Goal: Task Accomplishment & Management: Complete application form

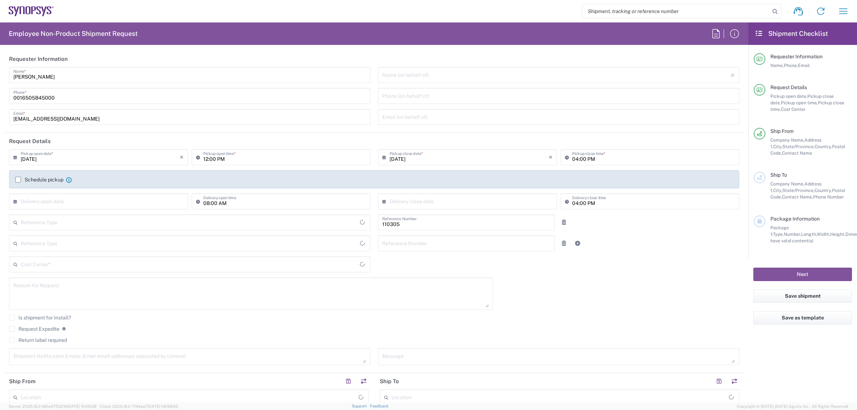
type input "Department"
type input "US01, HR, Dom Recrui 110305"
type input "Delivered at Place"
type input "[GEOGRAPHIC_DATA]"
type input "Texas"
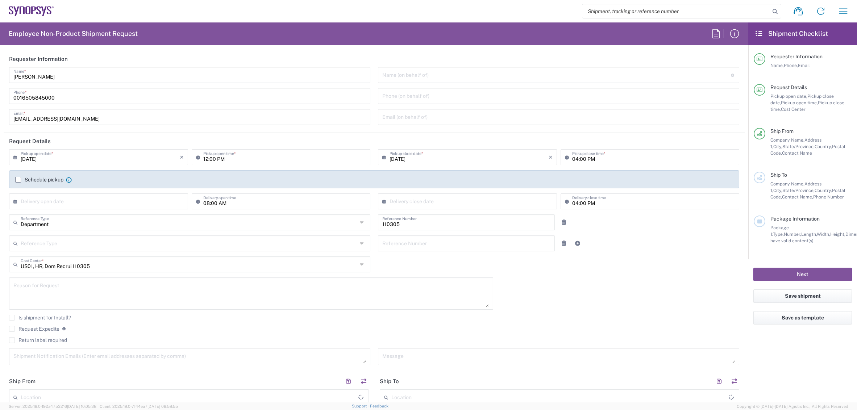
type input "United States"
type input "Austin US26"
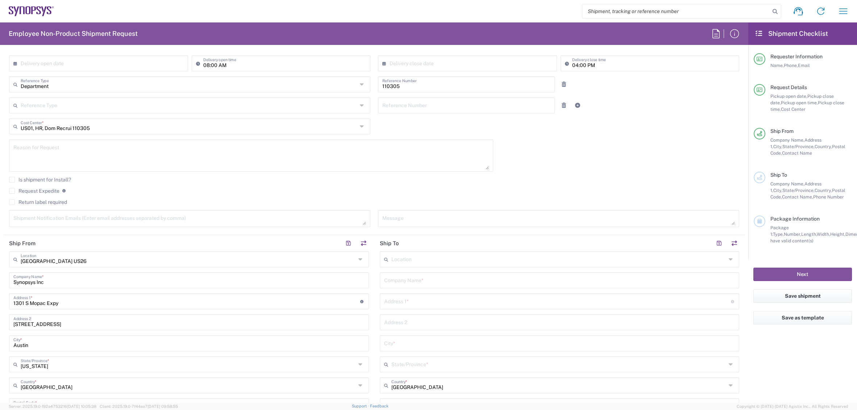
scroll to position [140, 0]
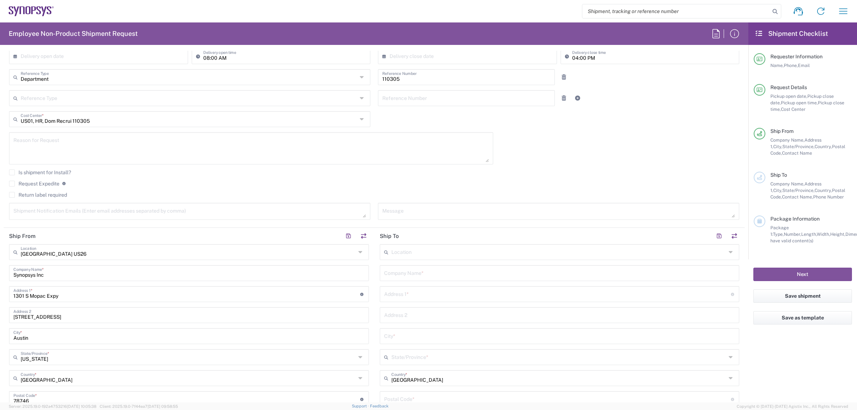
click at [452, 255] on input "text" at bounding box center [558, 251] width 335 height 13
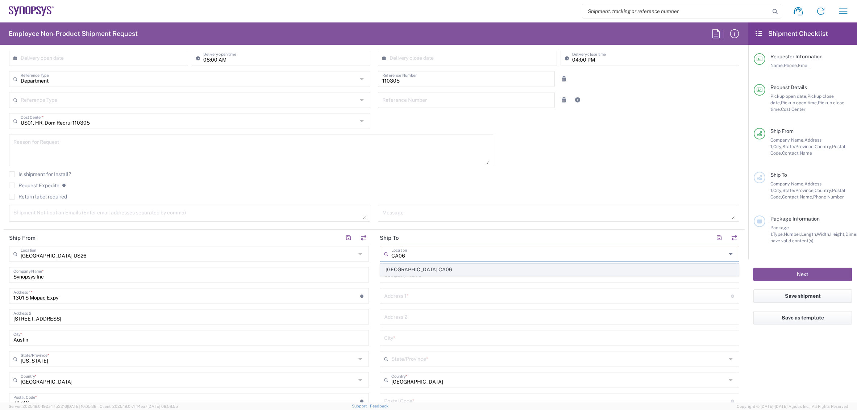
click at [441, 266] on span "Mississauga CA06" at bounding box center [559, 269] width 358 height 11
type input "Mississauga CA06"
type input "Synopsys Mississauga CA06"
type input "1 City Centre Drive"
type input "Suite 900"
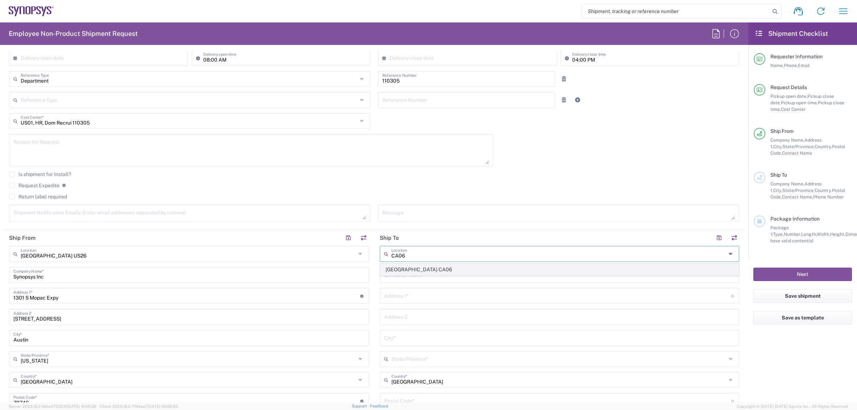
type input "Mississauga"
type input "Canada"
type input "L5B 1M2"
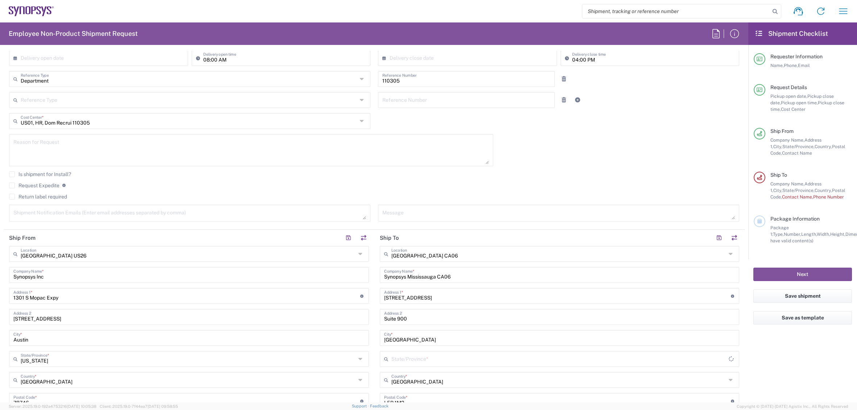
type input "Ontario"
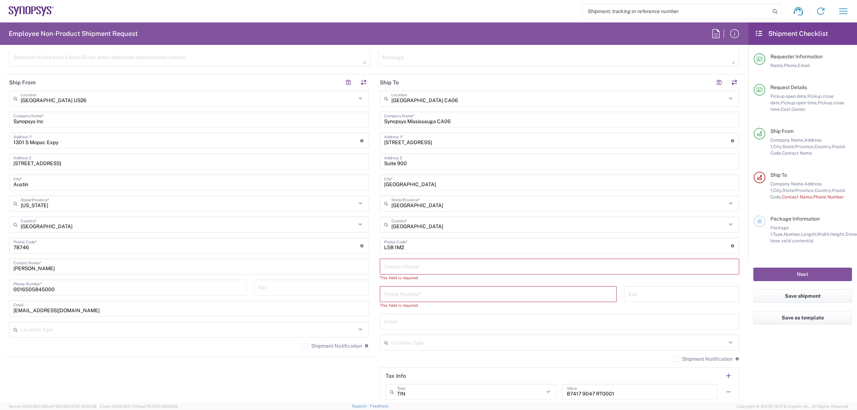
scroll to position [315, 0]
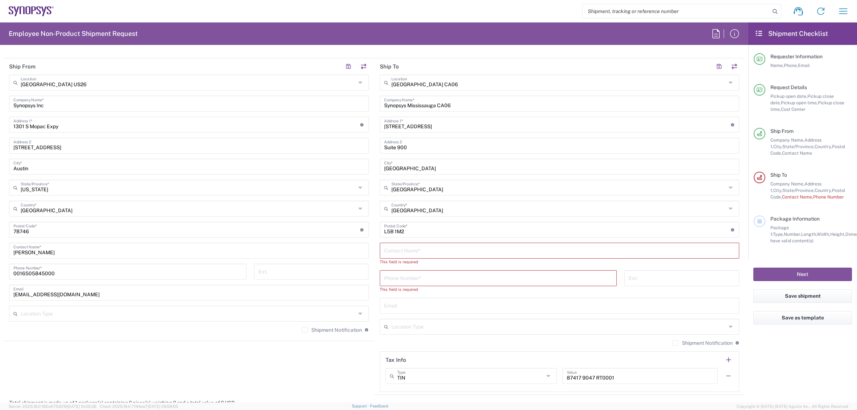
click at [414, 252] on input "text" at bounding box center [559, 250] width 351 height 13
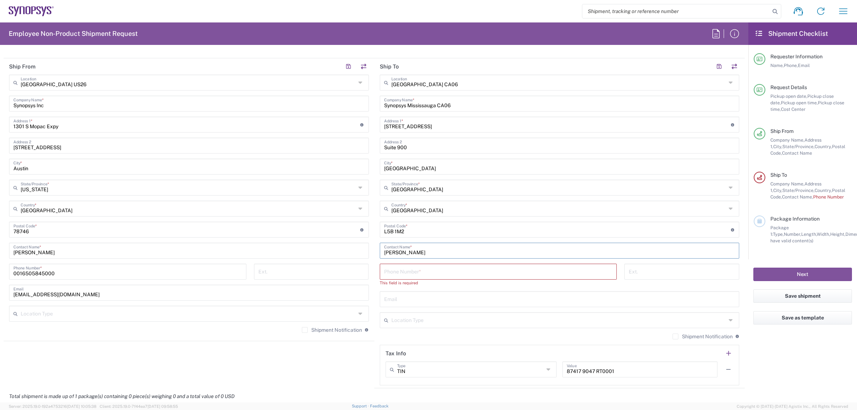
paste input "Niemeyer"
type input "Sharon Niemeyer"
click at [433, 267] on input "tel" at bounding box center [498, 271] width 229 height 13
paste input "+1.905.334.6323"
drag, startPoint x: 390, startPoint y: 272, endPoint x: 372, endPoint y: 274, distance: 18.5
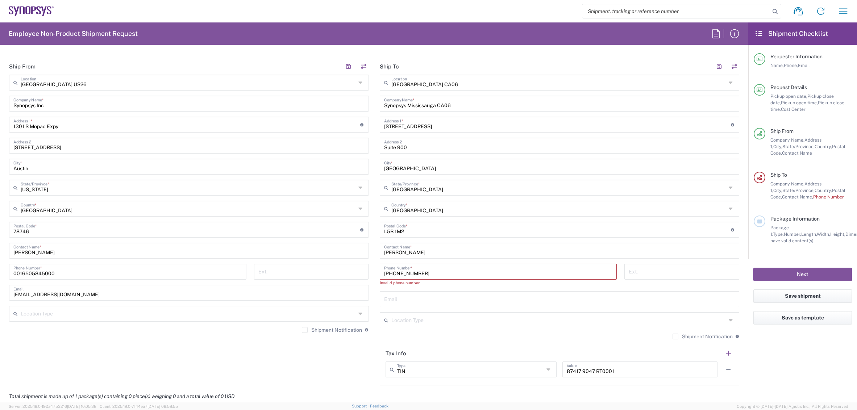
click at [371, 274] on div "Ship From Austin US26 Location Austin US26 Aachen DE04 Agrate Brianza IT01 Asch…" at bounding box center [374, 223] width 741 height 330
click at [377, 285] on div "905.334.6323 Phone Number * Invalid phone number" at bounding box center [498, 278] width 245 height 28
drag, startPoint x: 395, startPoint y: 273, endPoint x: 398, endPoint y: 273, distance: 3.6
click at [395, 273] on input "905.334.6323" at bounding box center [498, 271] width 229 height 13
click at [403, 272] on input "905334.6323" at bounding box center [498, 271] width 229 height 13
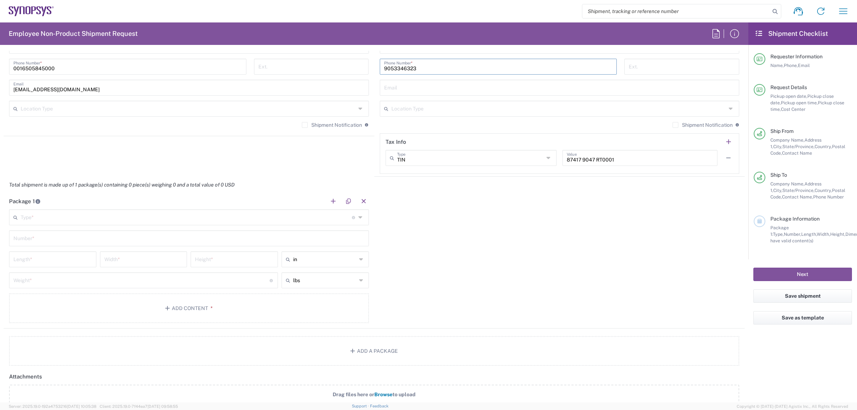
scroll to position [535, 0]
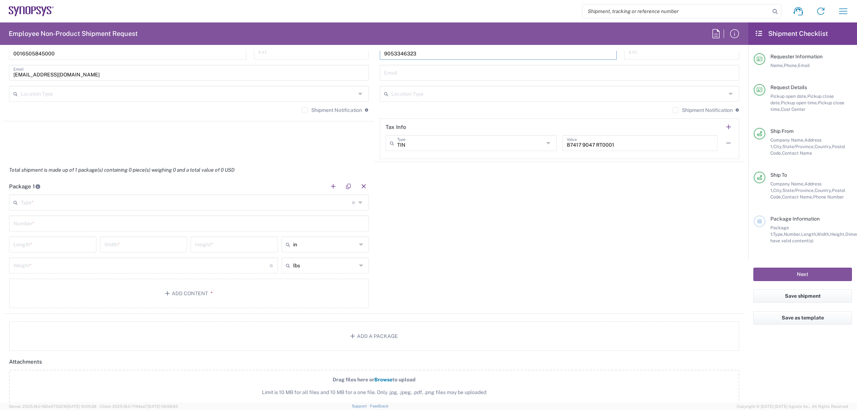
type input "9053346323"
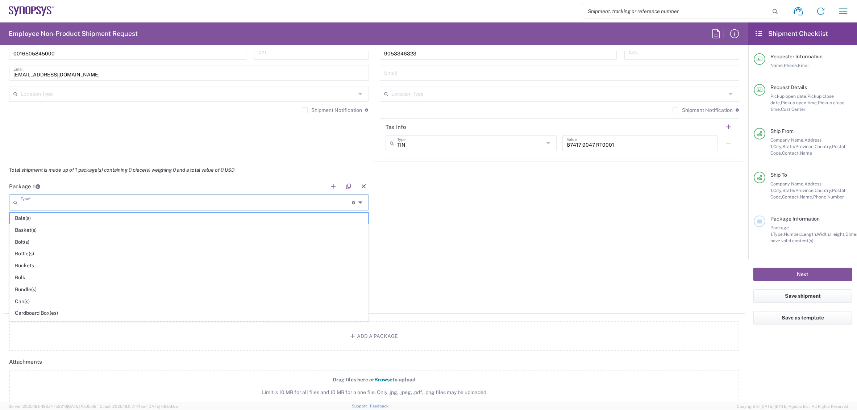
click at [205, 207] on input "text" at bounding box center [186, 202] width 331 height 13
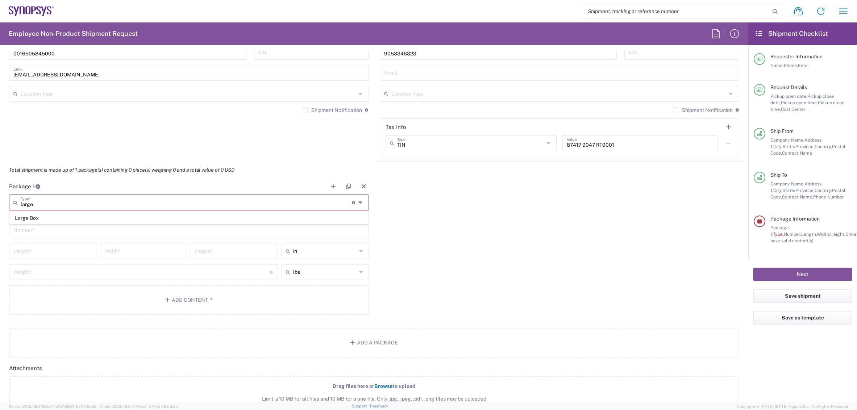
click at [192, 221] on span "Large Box" at bounding box center [189, 218] width 358 height 11
type input "Large Box"
type input "17.5"
type input "12.5"
type input "3"
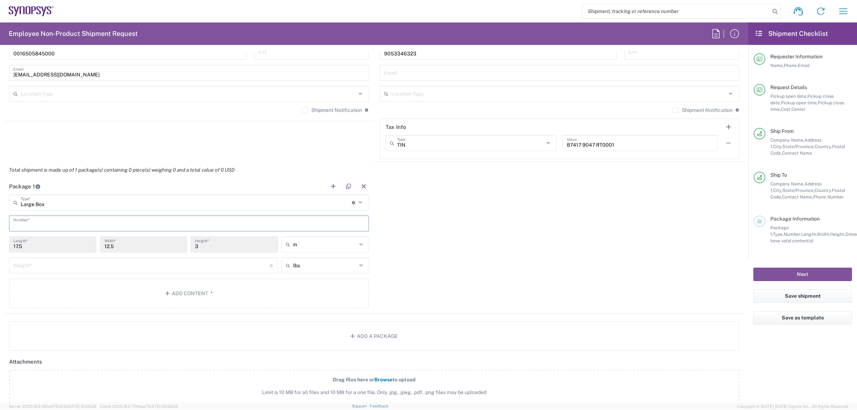
click at [79, 226] on input "text" at bounding box center [188, 223] width 351 height 13
type input "1"
click at [32, 265] on input "number" at bounding box center [141, 265] width 256 height 13
type input "20"
click at [55, 303] on button "Add Content *" at bounding box center [189, 294] width 360 height 30
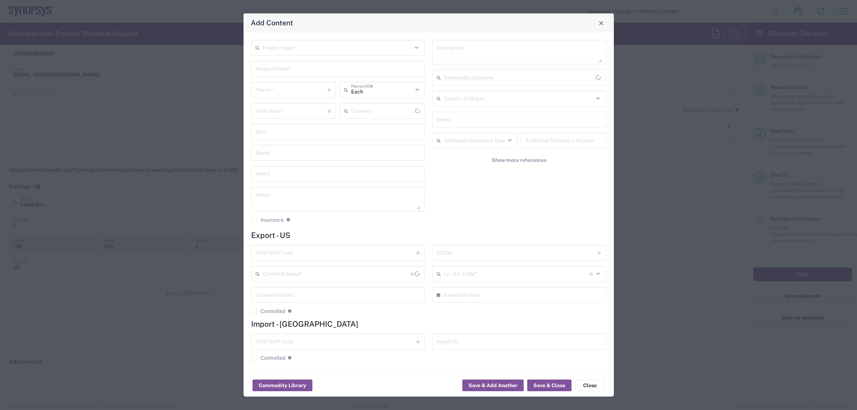
type input "US Dollar"
click at [302, 55] on div "Product Type *" at bounding box center [338, 48] width 174 height 16
click at [300, 65] on span "Documents" at bounding box center [338, 63] width 172 height 11
type input "Documents"
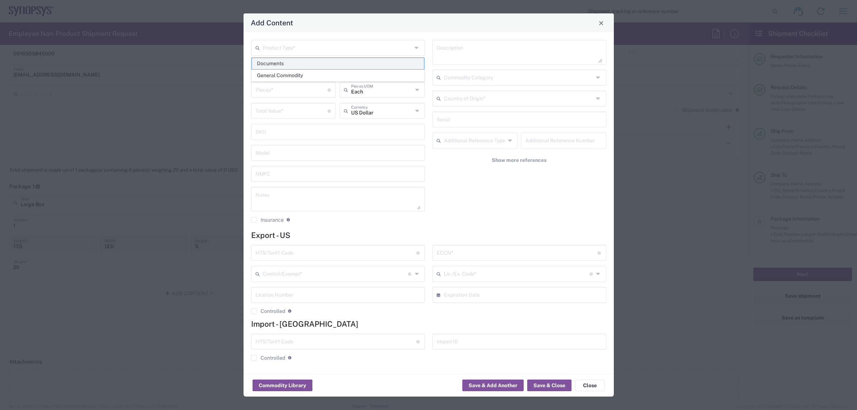
type input "1"
type textarea "Documents"
type input "United States"
type input "0000.00.0000"
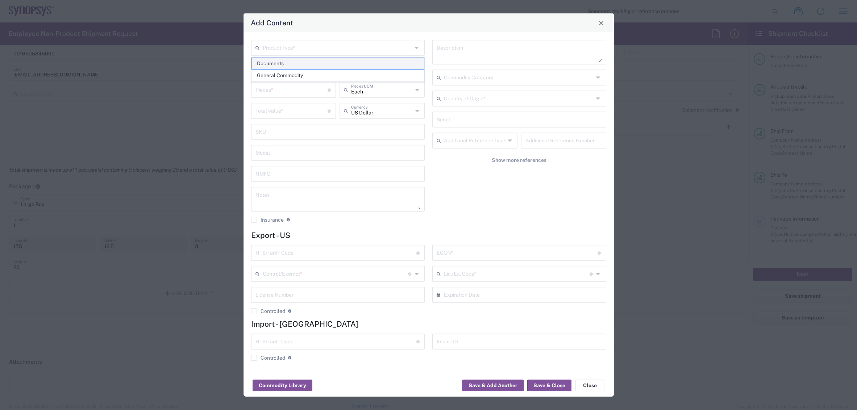
type input "FTR Exemption"
type input "0000"
type input "0000.00.0000"
type input "30.36"
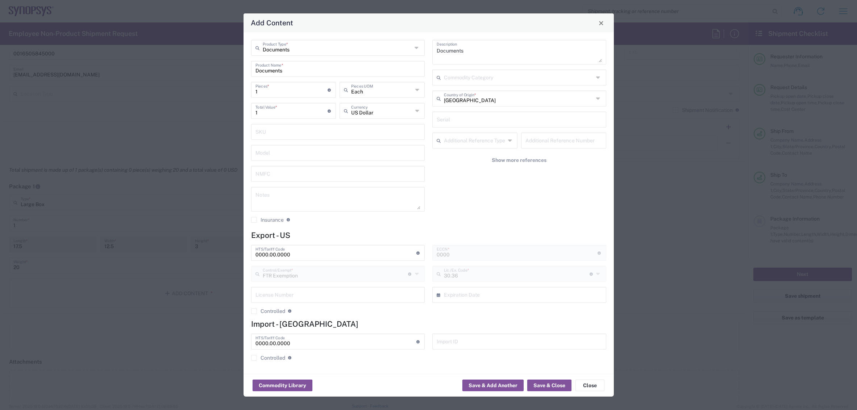
click at [296, 69] on input "Documents" at bounding box center [337, 68] width 165 height 13
click at [285, 255] on input "0000.00.0000" at bounding box center [335, 252] width 161 height 13
click at [288, 47] on input "Documents" at bounding box center [338, 47] width 150 height 13
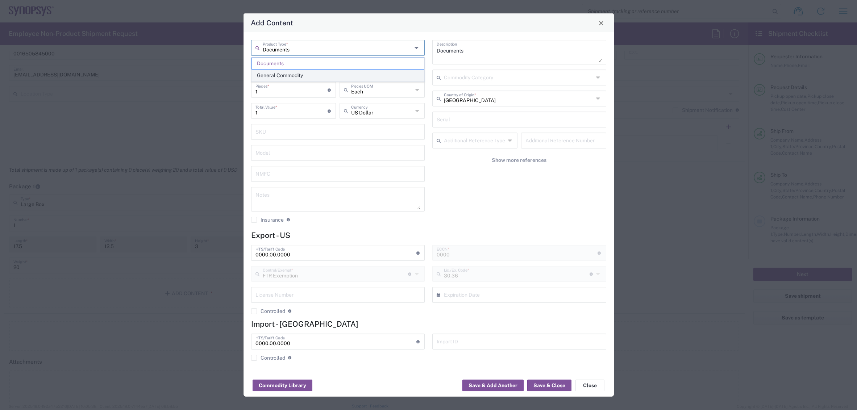
click at [282, 72] on span "General Commodity" at bounding box center [338, 75] width 172 height 11
type input "General Commodity"
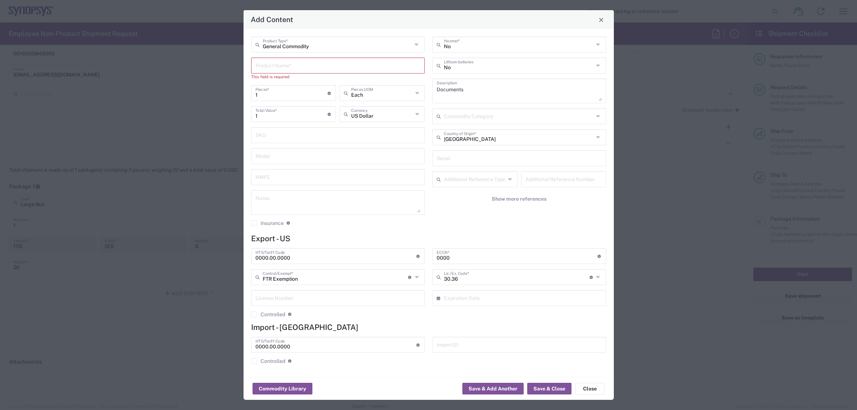
click at [278, 69] on input "text" at bounding box center [337, 65] width 165 height 13
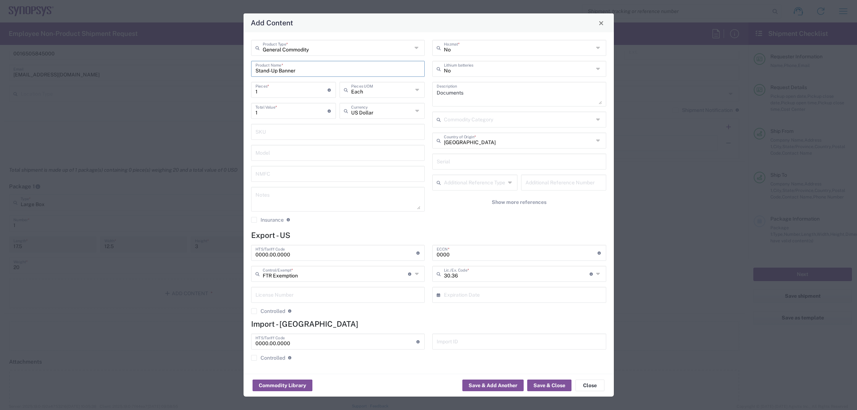
type input "Stand-Up Banner"
click at [307, 259] on div "0000.00.0000 HTS/Tariff Code Obtain HTS from vendor if product is purchased. 10…" at bounding box center [338, 253] width 174 height 16
click at [306, 256] on input "0000.00.0000" at bounding box center [335, 252] width 161 height 13
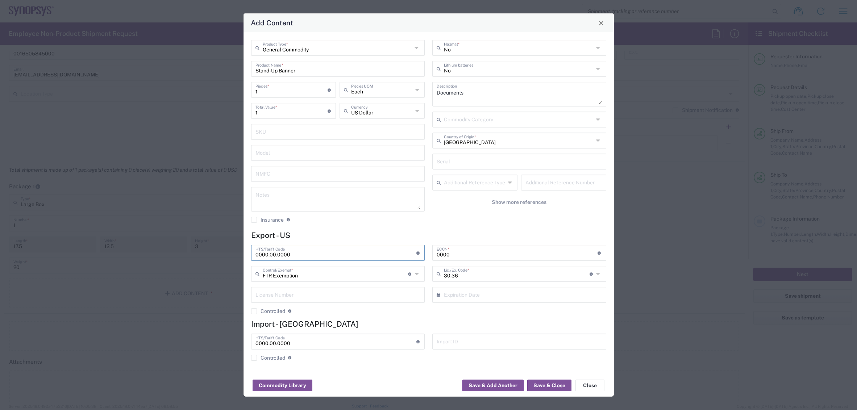
click at [305, 257] on input "0000.00.0000" at bounding box center [335, 252] width 161 height 13
paste input "9403.20.0011"
type input "9403.20.0011"
click at [514, 256] on input "0000" at bounding box center [517, 252] width 161 height 13
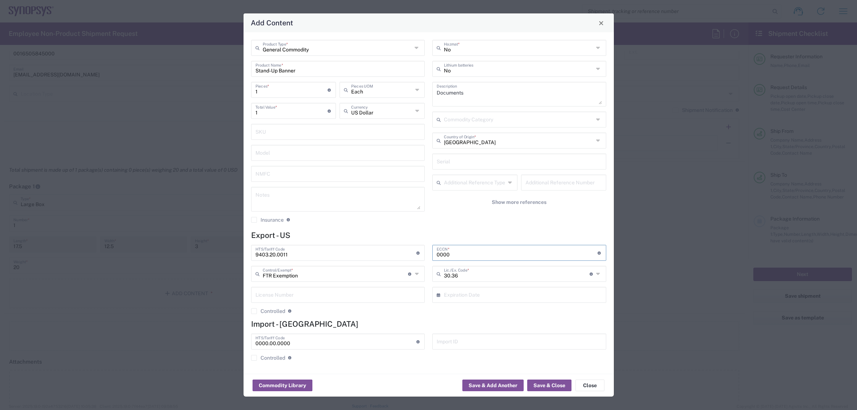
click at [551, 254] on input "0000" at bounding box center [517, 252] width 161 height 13
click at [551, 253] on input "0000" at bounding box center [517, 252] width 161 height 13
type input "EAR99"
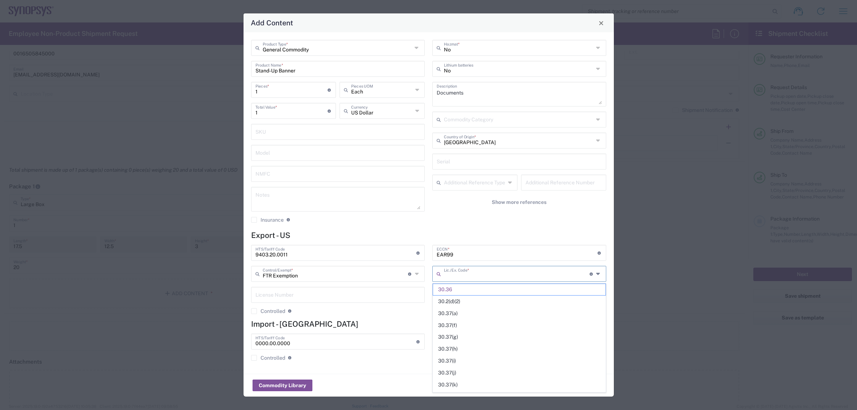
click at [467, 275] on input "text" at bounding box center [517, 273] width 146 height 13
click at [459, 292] on span "30.36" at bounding box center [519, 289] width 172 height 11
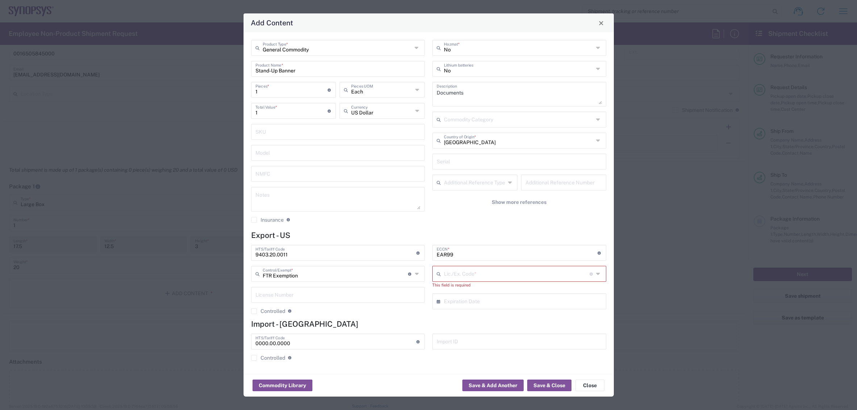
click at [470, 280] on div "Lic./Ex. Code * License type for shipping controlled goods or the EEI filing ex…" at bounding box center [519, 274] width 174 height 16
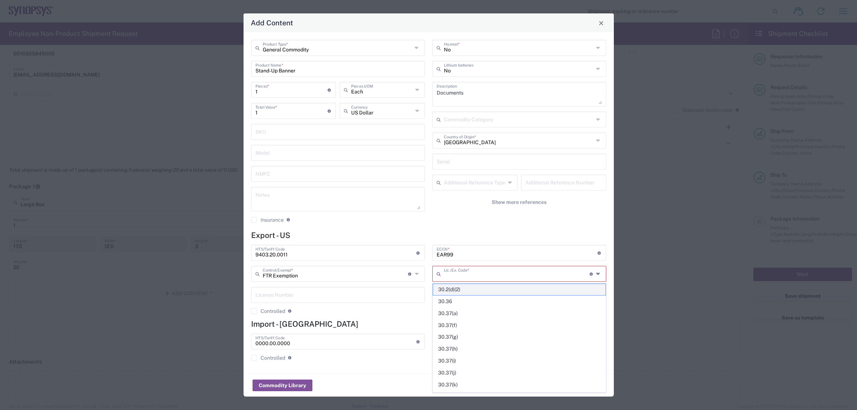
click at [462, 286] on span "30.2(d)(2)" at bounding box center [519, 289] width 172 height 11
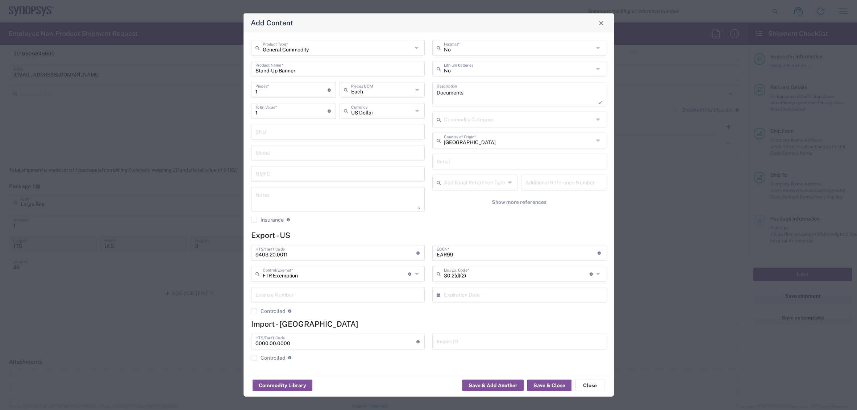
click at [462, 271] on input "30.2(d)(2)" at bounding box center [517, 273] width 146 height 13
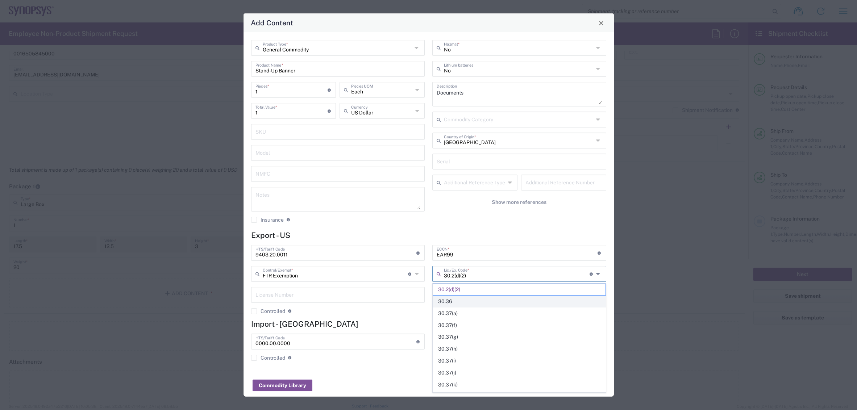
click at [455, 301] on span "30.36" at bounding box center [519, 301] width 172 height 11
type input "30.36"
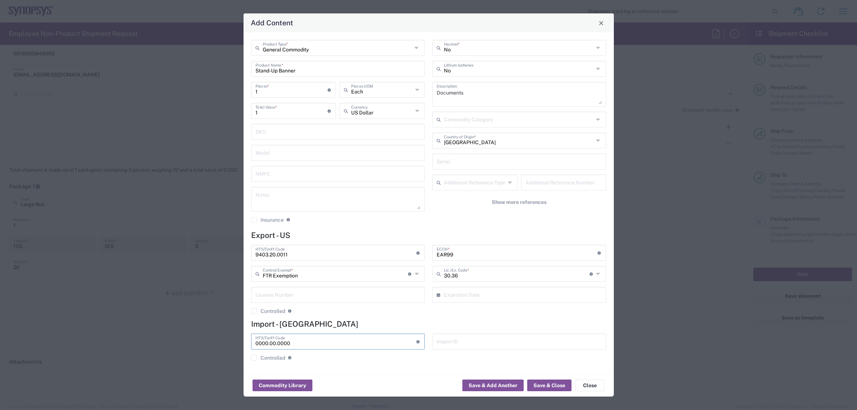
click at [334, 334] on div "0000.00.0000 HTS/Tariff Code Obtain HTS from vendor if product is purchased. 10…" at bounding box center [338, 342] width 174 height 16
click at [332, 338] on input "0000.00.0000" at bounding box center [335, 341] width 161 height 13
click at [338, 329] on form "Export - US 9403.20.0011 HTS/Tariff Code Obtain HTS from vendor if product is p…" at bounding box center [428, 299] width 355 height 136
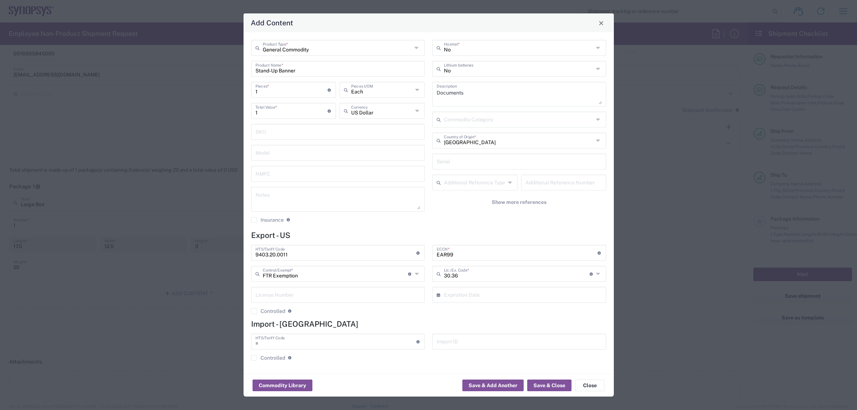
click at [338, 342] on input "=" at bounding box center [335, 341] width 161 height 13
type input "="
click at [548, 383] on button "Save & Close" at bounding box center [549, 386] width 44 height 12
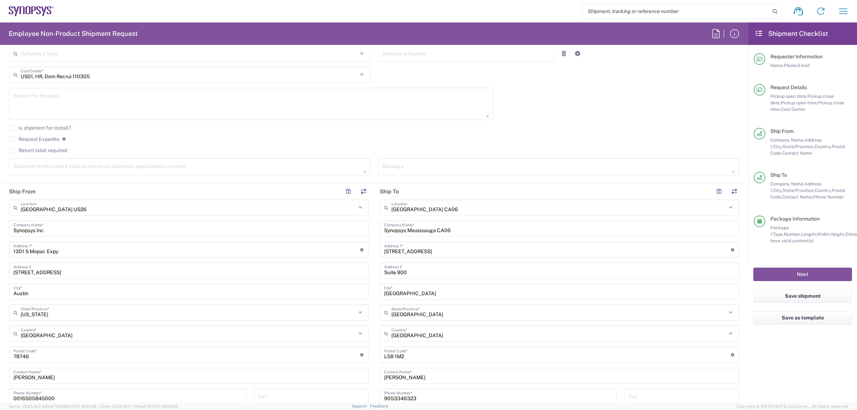
scroll to position [183, 0]
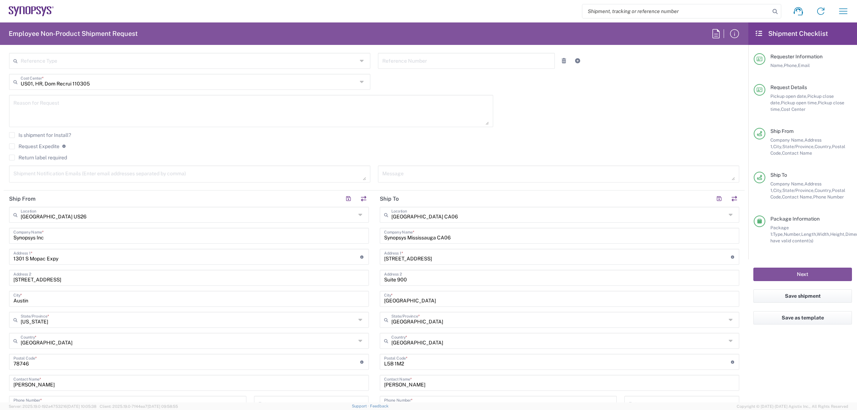
click at [14, 148] on label "Request Expedite" at bounding box center [34, 146] width 50 height 6
click at [12, 146] on input "Request Expedite" at bounding box center [12, 146] width 0 height 0
click at [60, 178] on textarea at bounding box center [189, 174] width 353 height 13
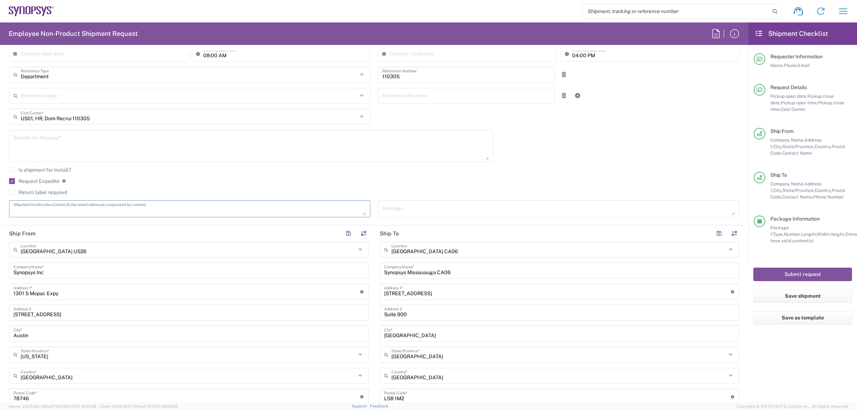
scroll to position [126, 0]
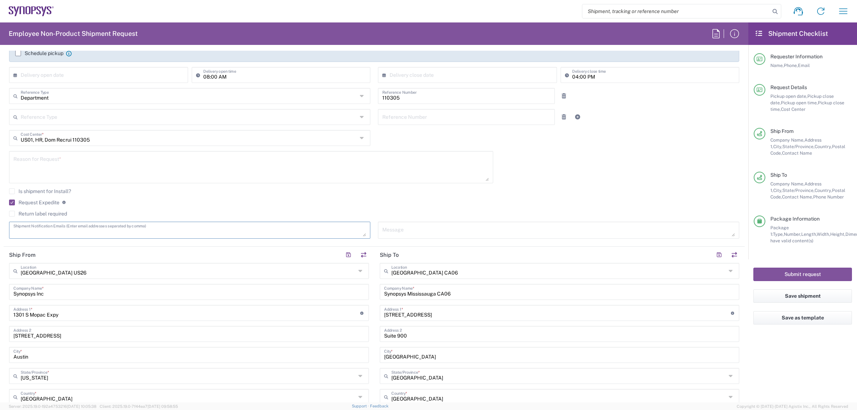
click at [92, 168] on textarea at bounding box center [250, 167] width 475 height 28
click at [200, 160] on textarea "This banner needs to arrive before 9/18 for a university event. Approved by maa…" at bounding box center [250, 167] width 475 height 28
click at [78, 161] on textarea "This banner needs to arrive before 9/18 for a university event. Approved by man…" at bounding box center [250, 167] width 475 height 28
drag, startPoint x: 175, startPoint y: 162, endPoint x: 178, endPoint y: 187, distance: 25.5
click at [175, 163] on textarea "This banner needs to arrive to CA06 before 9/18 for a university event. Approve…" at bounding box center [250, 167] width 475 height 28
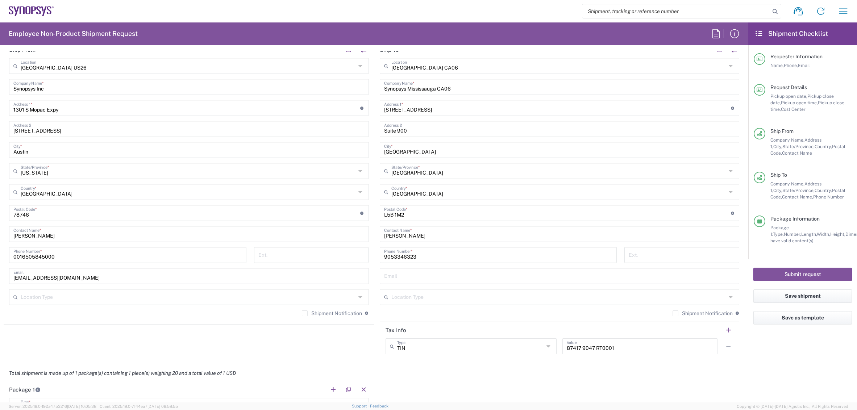
scroll to position [400, 0]
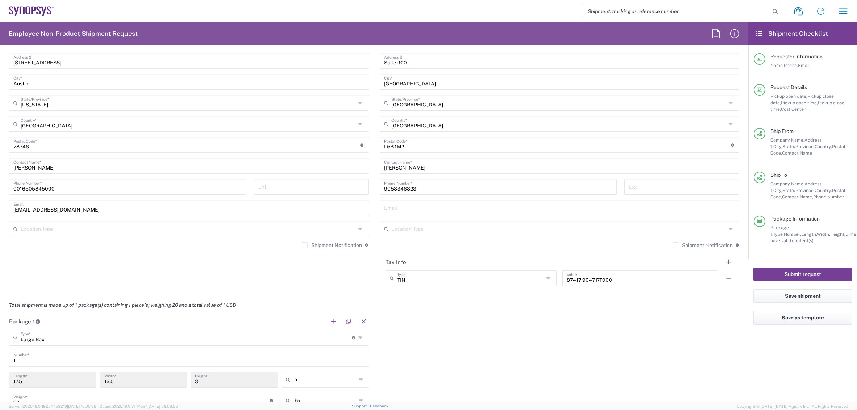
type textarea "This banner needs to arrive to CA06 before 9/18 for a university event that is …"
click at [789, 272] on button "Submit request" at bounding box center [802, 274] width 99 height 13
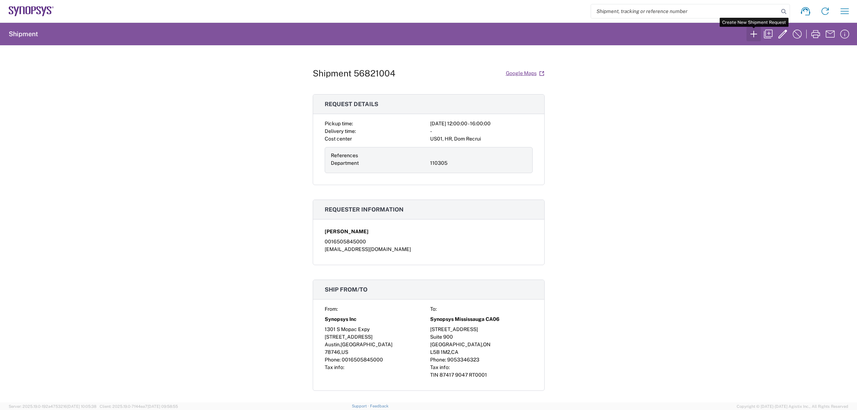
click at [752, 37] on icon "button" at bounding box center [754, 34] width 12 height 12
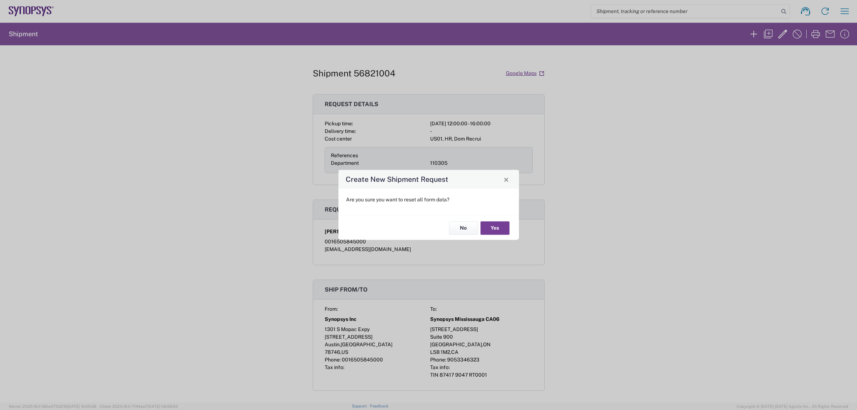
click at [492, 225] on button "Yes" at bounding box center [494, 227] width 29 height 13
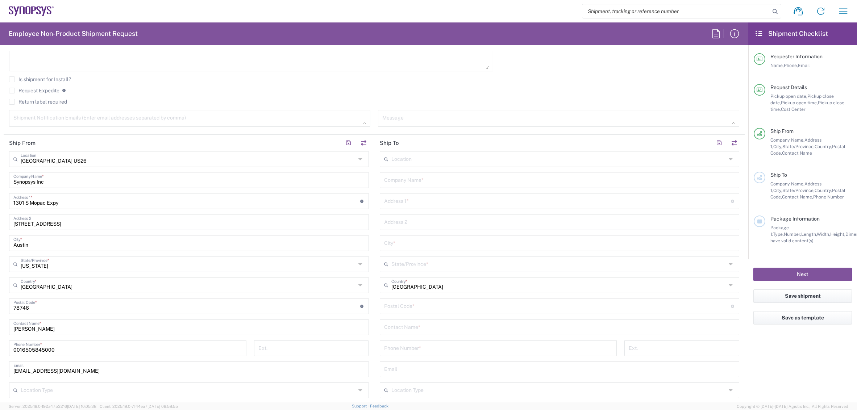
scroll to position [247, 0]
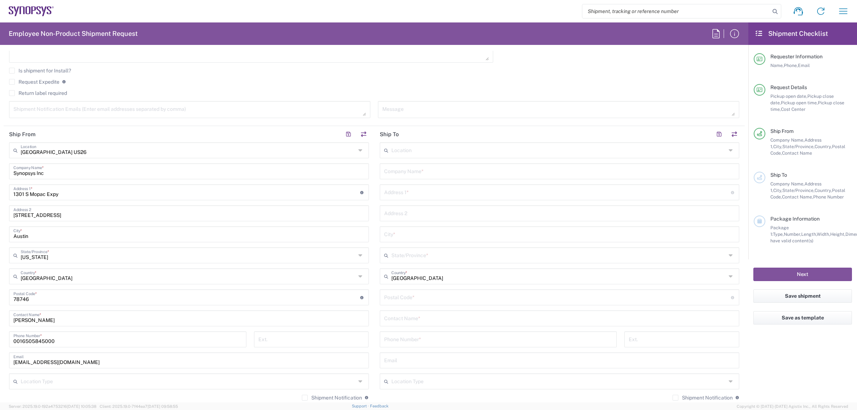
click at [408, 165] on input "text" at bounding box center [559, 170] width 351 height 13
type input "Luke Gutierrez"
type input "410 Stasney St"
type input "Apt 720"
type input "College Station"
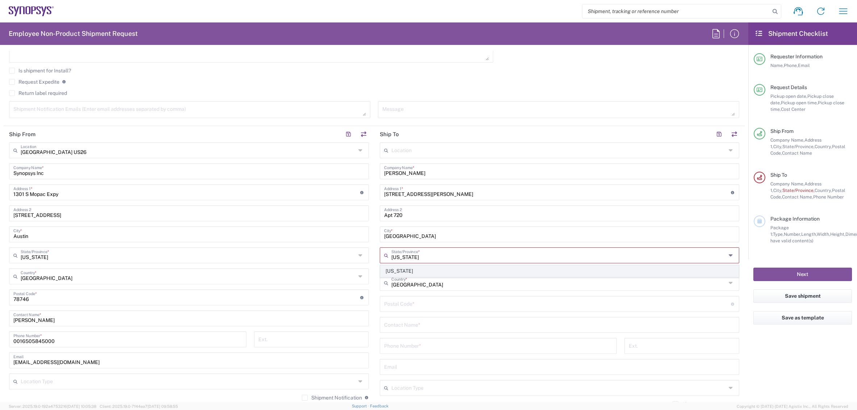
type input "Texas"
click at [393, 271] on span "Texas" at bounding box center [559, 271] width 358 height 11
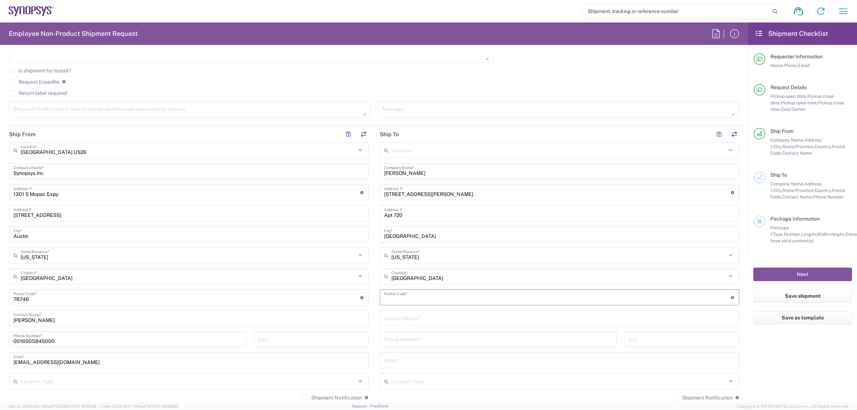
click at [409, 297] on input "undefined" at bounding box center [557, 297] width 347 height 13
type input "77840"
click at [411, 321] on input "text" at bounding box center [559, 318] width 351 height 13
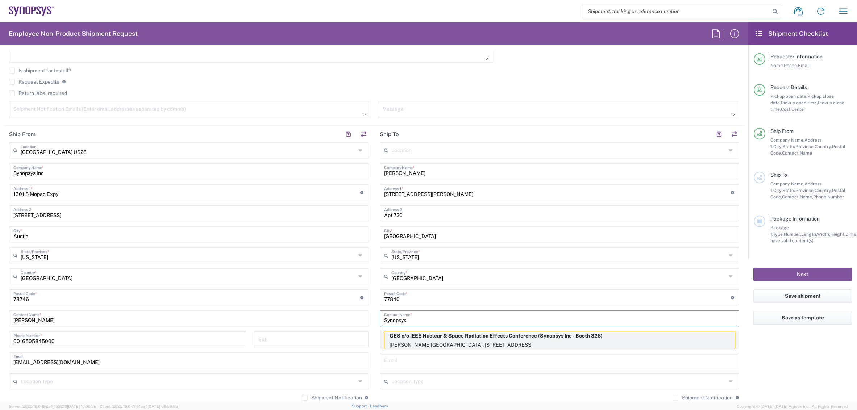
type input "Synopsys"
click at [401, 341] on p "Shaw Centre Ottawa, 55 Colonel By Drive, Ottawa, ON, K1N 9J2, CA" at bounding box center [559, 345] width 350 height 9
type input "GES c/o IEEE Nuclear & Space Radiation Effects Conference"
type input "Shaw Centre Ottawa"
type input "55 Colonel By Drive"
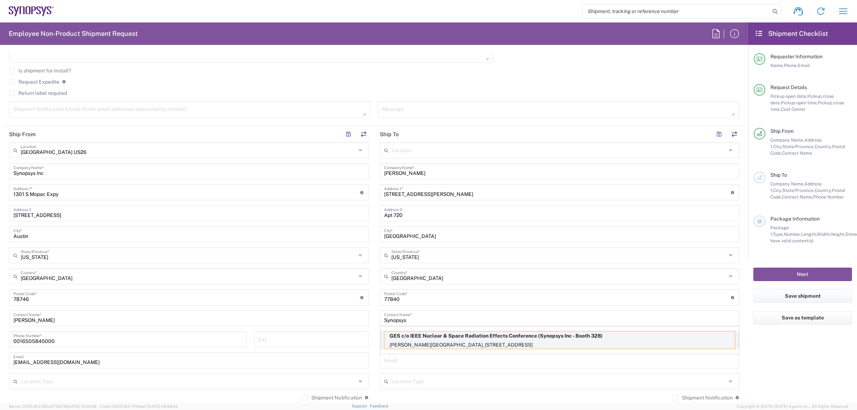
type input "Ottawa"
type input "Canada"
type input "K1N 9J2"
type input "Synopsys Inc - Booth 328"
type input "Ontario"
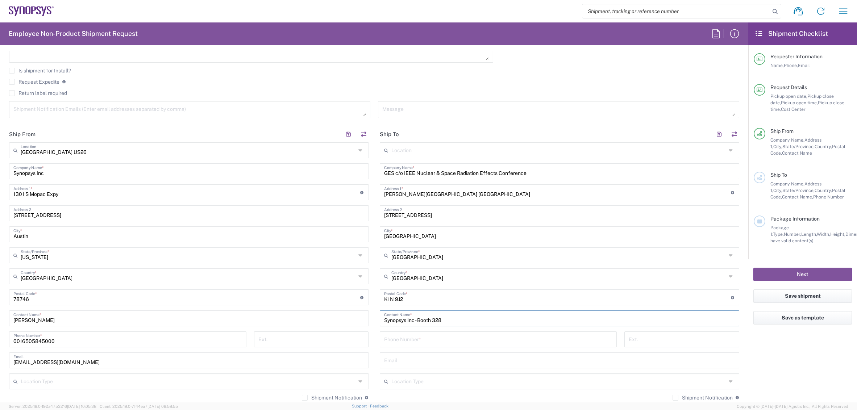
click at [389, 174] on input "GES c/o IEEE Nuclear & Space Radiation Effects Conference" at bounding box center [559, 170] width 351 height 13
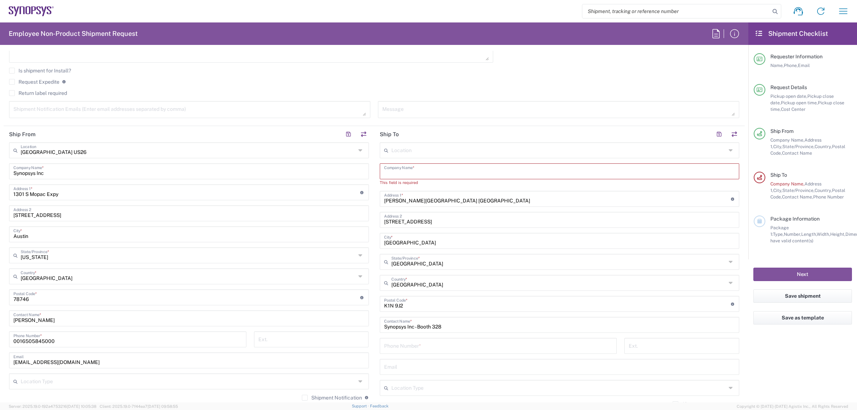
click at [396, 328] on input "Synopsys Inc - Booth 328" at bounding box center [559, 324] width 351 height 13
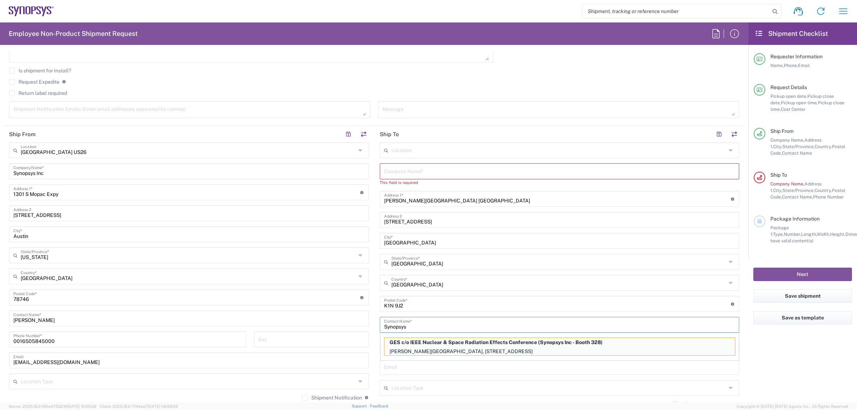
type input "Synopsys"
click at [403, 166] on input "text" at bounding box center [559, 170] width 351 height 13
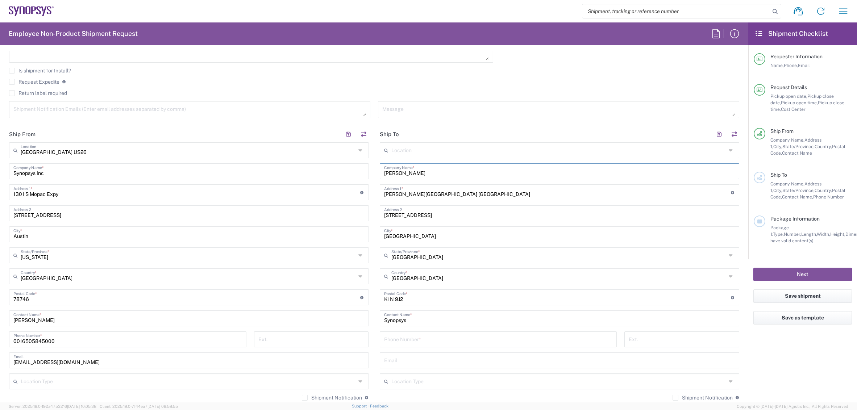
type input "Luke Gutierrez"
click at [406, 192] on input "Shaw Centre Ottawa" at bounding box center [557, 191] width 347 height 13
type input "410 Stasney Street"
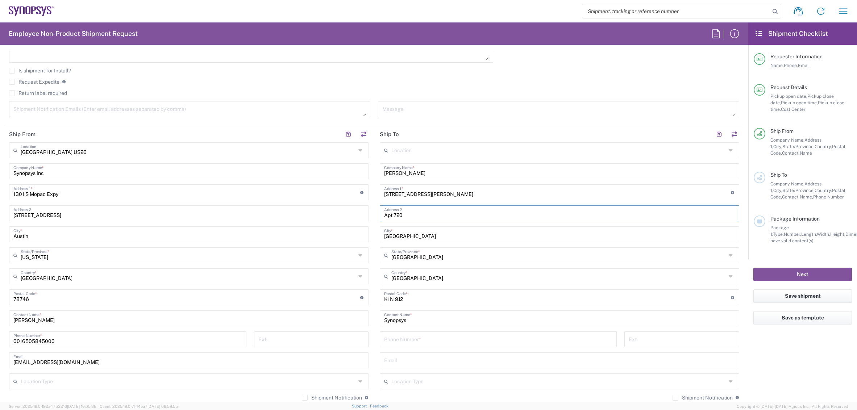
type input "Apt 720"
type input "College Station"
type input "Texas"
drag, startPoint x: 372, startPoint y: 260, endPoint x: 381, endPoint y: 266, distance: 10.4
click at [372, 260] on main "Austin US26 Location Austin US26 Aachen DE04 Agrate Brianza IT01 Aschheim DE02 …" at bounding box center [189, 274] width 371 height 264
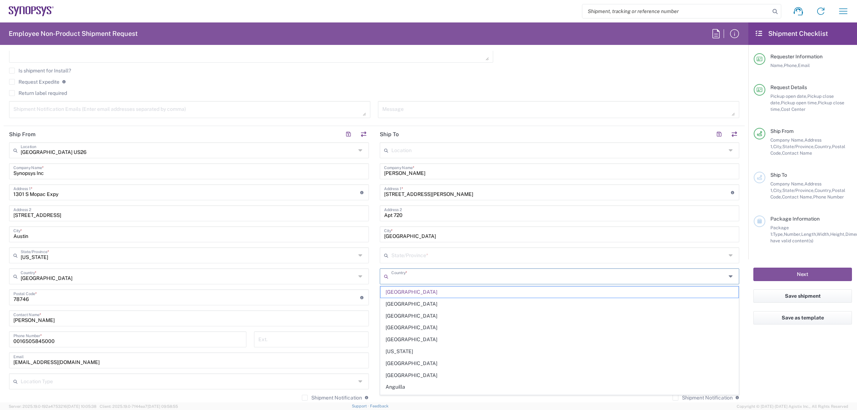
click at [413, 274] on input "text" at bounding box center [558, 276] width 335 height 13
type input "United States"
type input "TX"
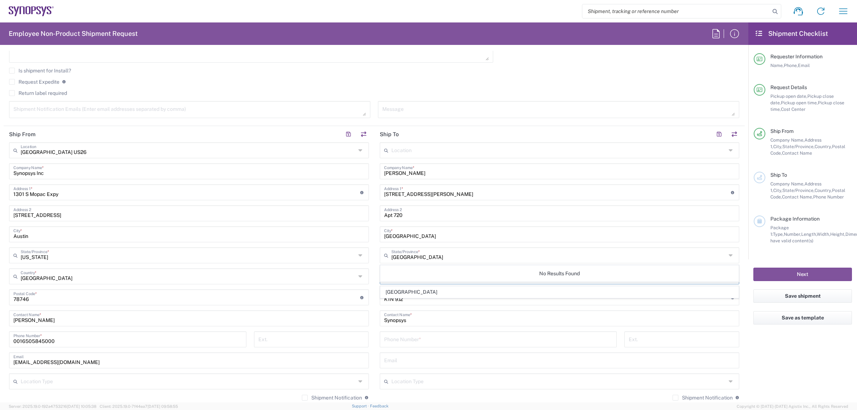
click at [416, 255] on input "TX" at bounding box center [558, 255] width 335 height 13
click at [371, 254] on main "Austin US26 Location Austin US26 Aachen DE04 Agrate Brianza IT01 Aschheim DE02 …" at bounding box center [189, 274] width 371 height 264
click at [388, 276] on icon at bounding box center [387, 277] width 7 height 12
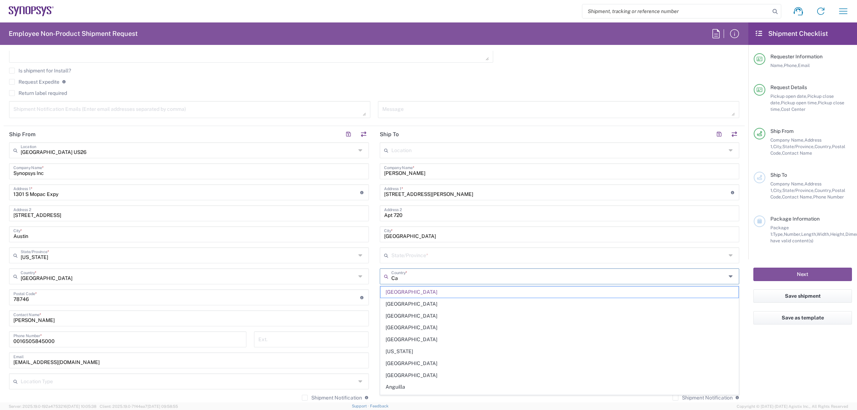
type input "C"
type input "United States"
click at [396, 292] on span "United States" at bounding box center [559, 292] width 358 height 11
click at [400, 257] on input "text" at bounding box center [558, 255] width 335 height 13
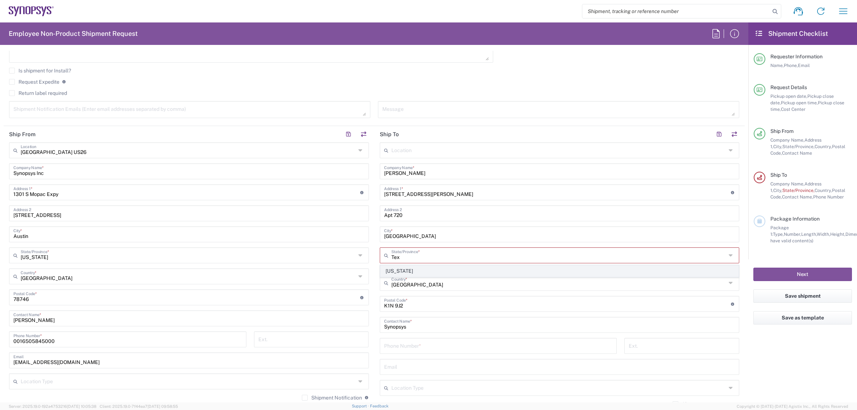
click at [400, 272] on span "Texas" at bounding box center [559, 271] width 358 height 11
type input "Texas"
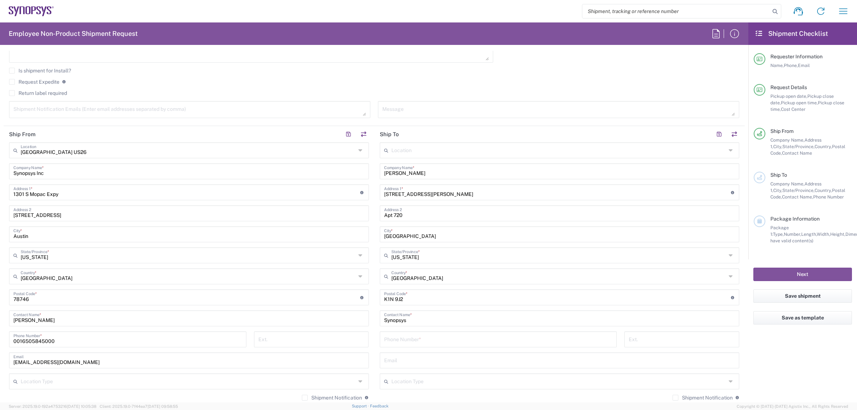
click at [398, 299] on input "undefined" at bounding box center [557, 297] width 347 height 13
type input "77840"
click at [401, 340] on input "tel" at bounding box center [498, 339] width 229 height 13
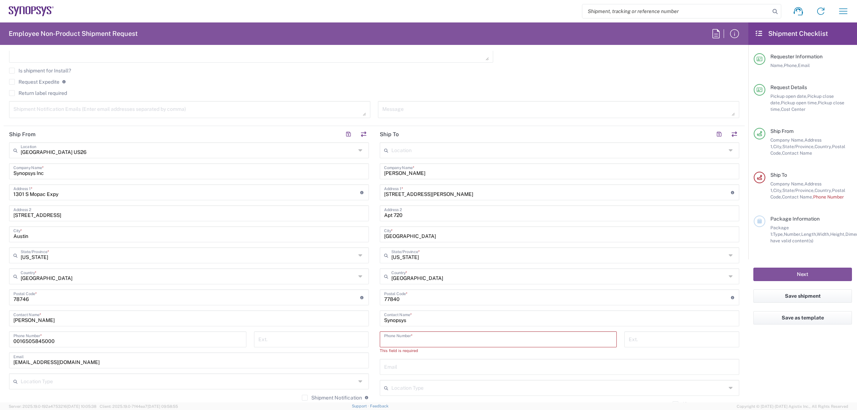
paste input "(512) 657-2293"
type input "(512) 657-2293"
click at [372, 366] on main "Austin US26 Location Austin US26 Aachen DE04 Agrate Brianza IT01 Aschheim DE02 …" at bounding box center [189, 274] width 371 height 264
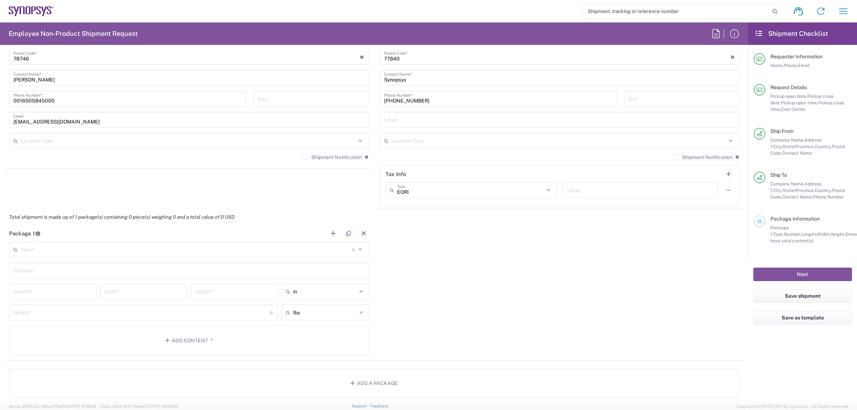
scroll to position [486, 0]
click at [263, 247] on input "text" at bounding box center [186, 250] width 331 height 13
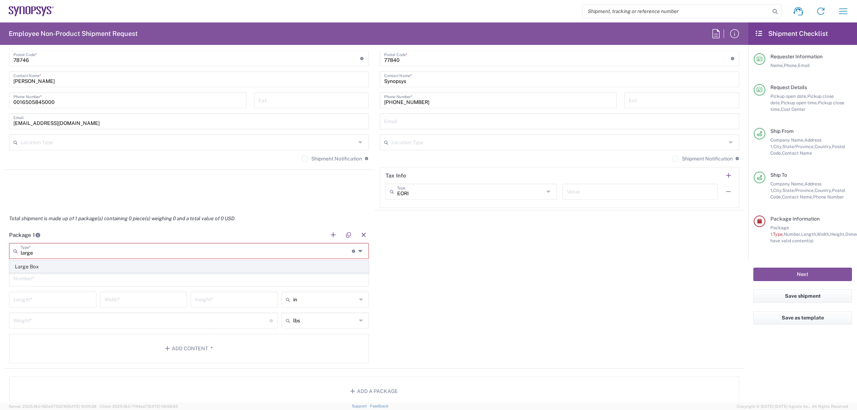
click at [193, 264] on span "Large Box" at bounding box center [189, 266] width 358 height 11
type input "Large Box"
type input "17.5"
type input "12.5"
type input "3"
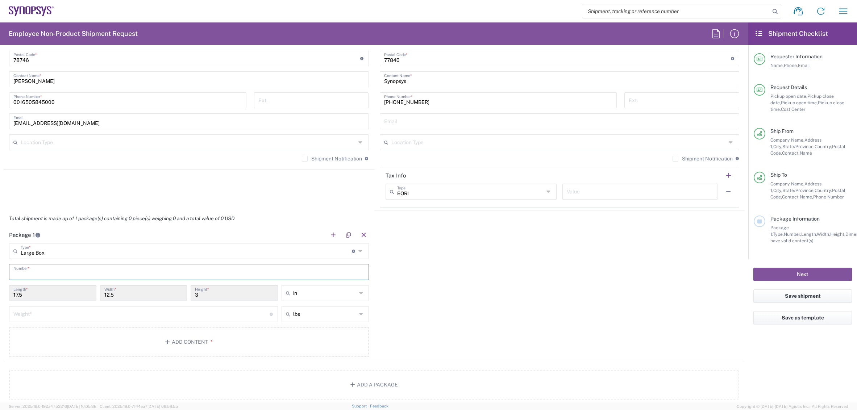
click at [74, 272] on input "text" at bounding box center [188, 271] width 351 height 13
type input "1"
click at [65, 313] on input "number" at bounding box center [141, 313] width 256 height 13
type input "5"
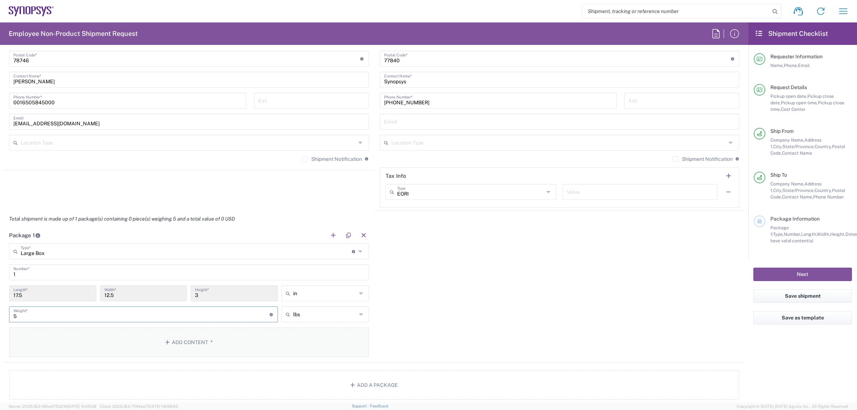
click at [82, 342] on button "Add Content *" at bounding box center [189, 343] width 360 height 30
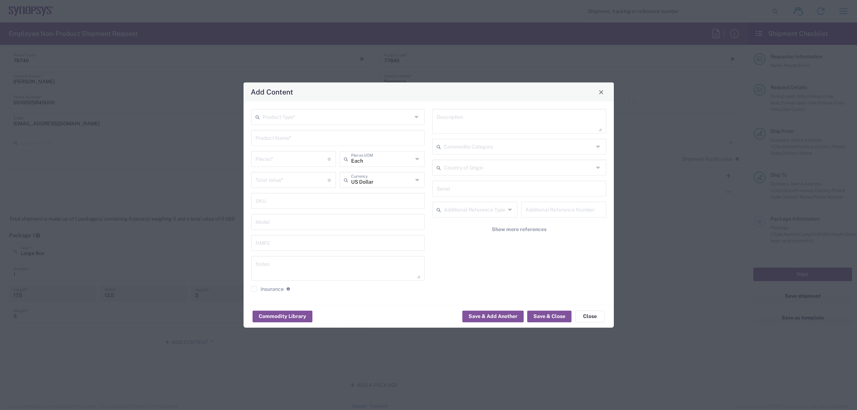
click at [272, 119] on input "text" at bounding box center [338, 116] width 150 height 13
click at [271, 141] on span "General Commodity" at bounding box center [338, 144] width 172 height 11
type input "General Commodity"
click at [267, 139] on input "text" at bounding box center [337, 137] width 165 height 13
type input "backpack"
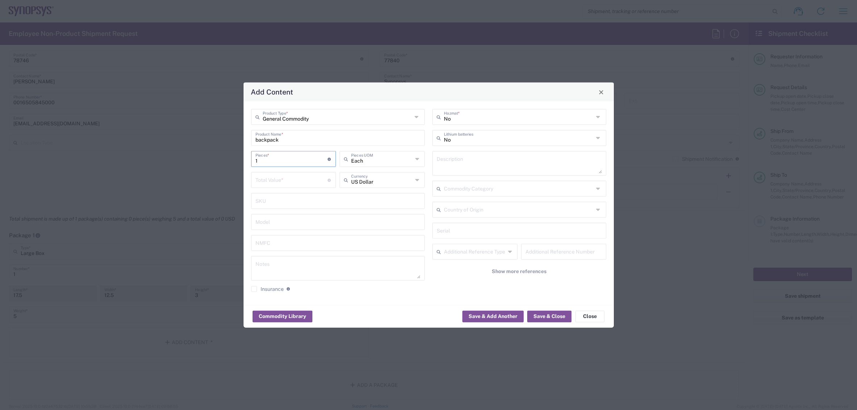
type input "1"
click at [356, 171] on span "Each" at bounding box center [382, 174] width 84 height 11
click at [303, 177] on input "number" at bounding box center [291, 179] width 72 height 13
type input "50"
click at [551, 313] on button "Save & Close" at bounding box center [549, 316] width 44 height 12
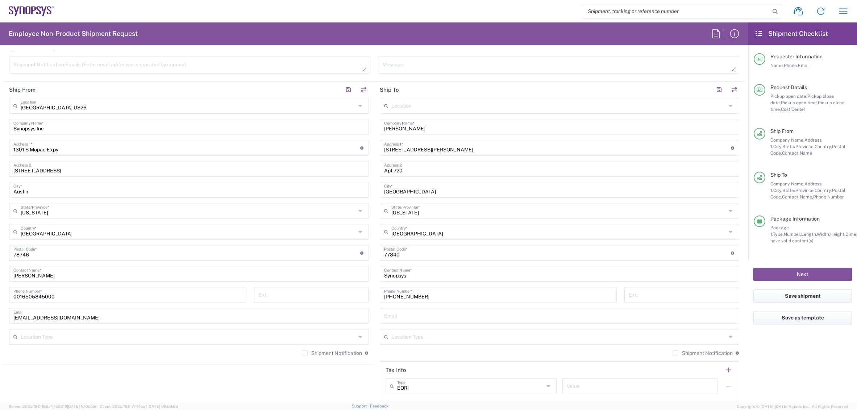
scroll to position [291, 0]
click at [804, 275] on button "Next" at bounding box center [802, 274] width 99 height 13
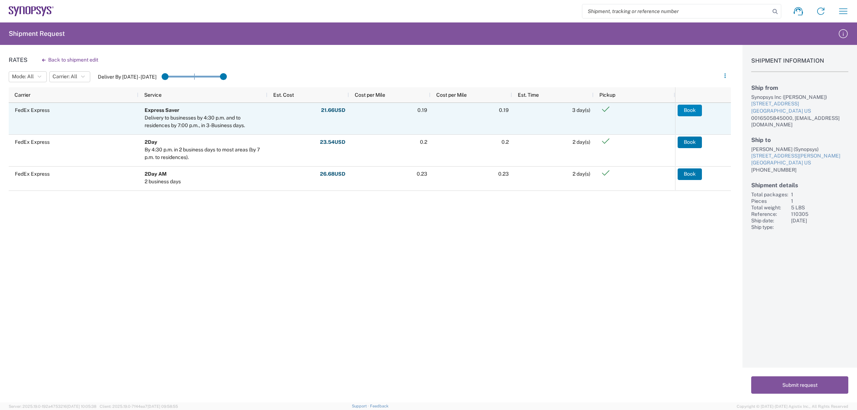
click at [684, 112] on button "Book" at bounding box center [690, 111] width 24 height 12
